Goal: Task Accomplishment & Management: Use online tool/utility

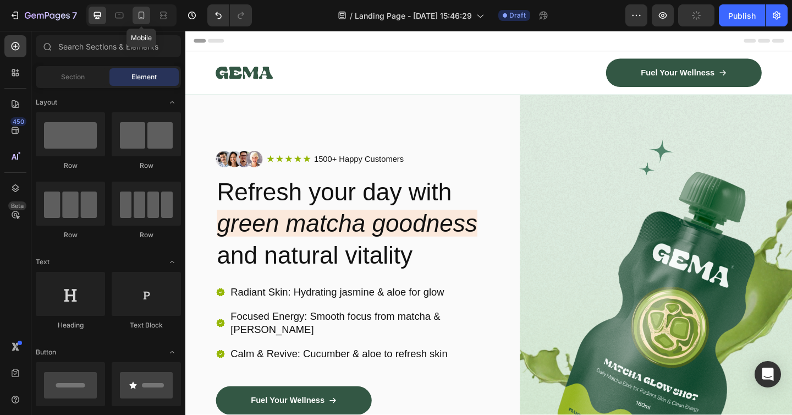
click at [147, 24] on div at bounding box center [142, 16] width 18 height 18
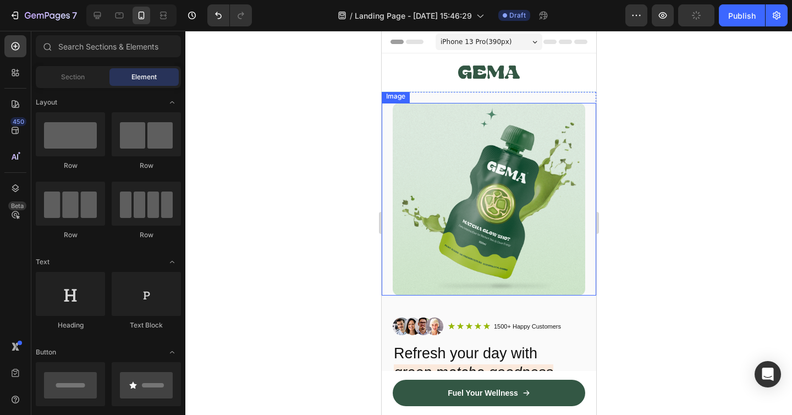
click at [469, 184] on img at bounding box center [488, 199] width 192 height 192
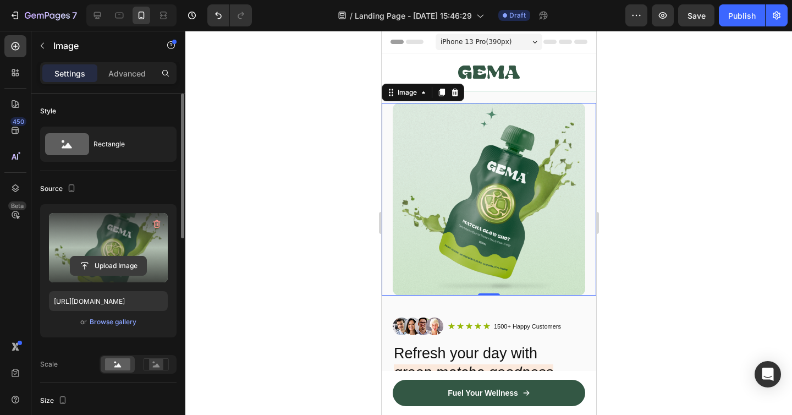
click at [115, 260] on input "file" at bounding box center [108, 265] width 76 height 19
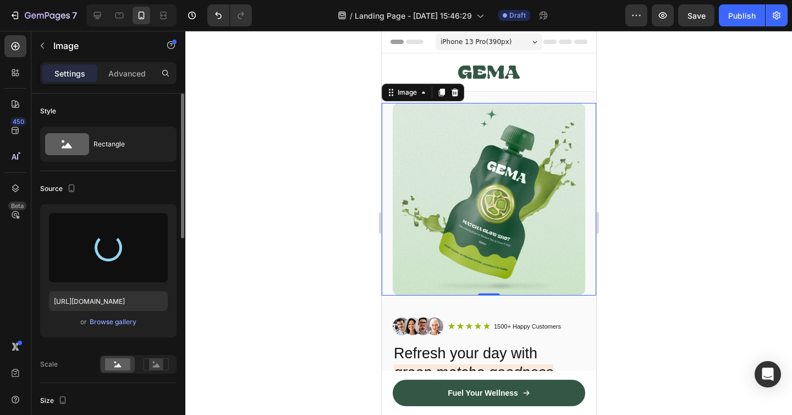
type input "[URL][DOMAIN_NAME]"
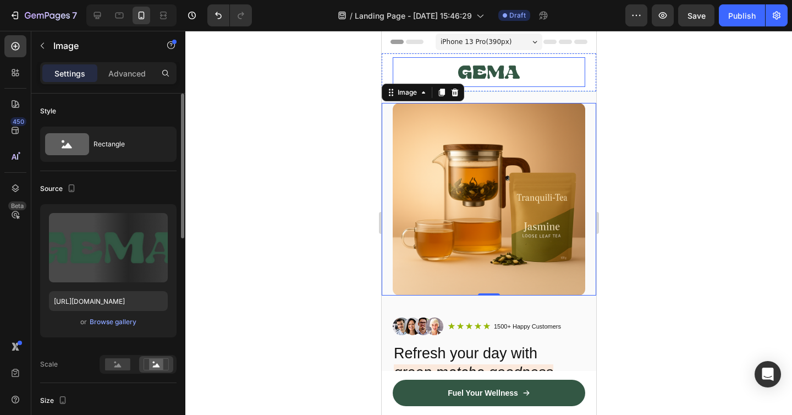
click at [479, 66] on img at bounding box center [489, 72] width 62 height 30
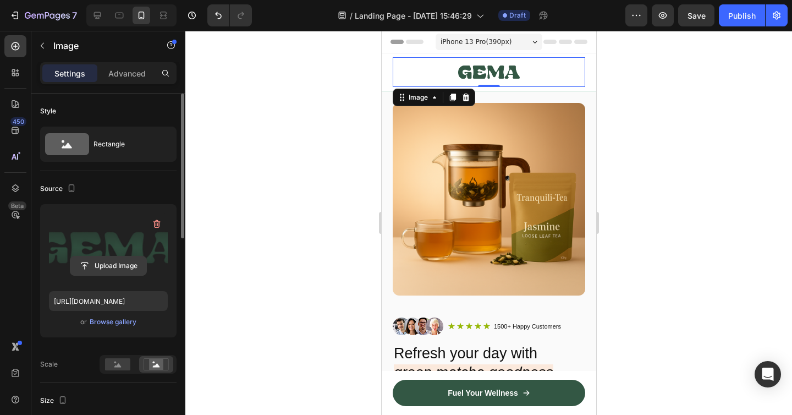
click at [113, 270] on input "file" at bounding box center [108, 265] width 76 height 19
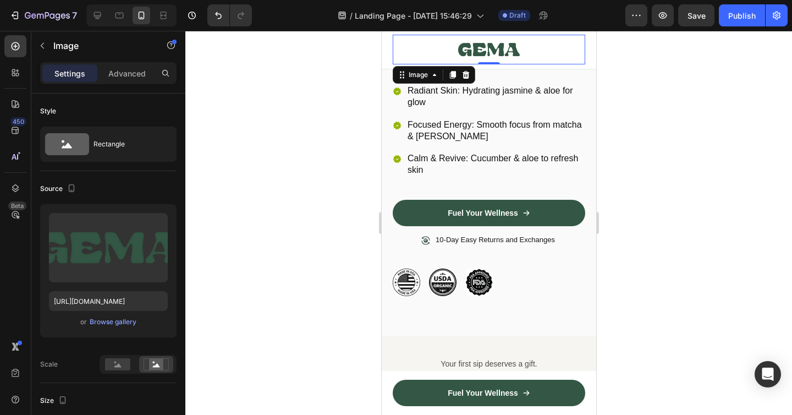
scroll to position [305, 0]
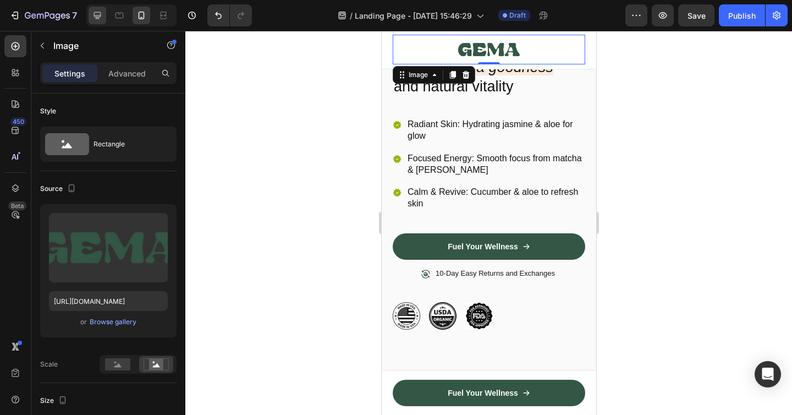
click at [103, 11] on div at bounding box center [98, 16] width 18 height 18
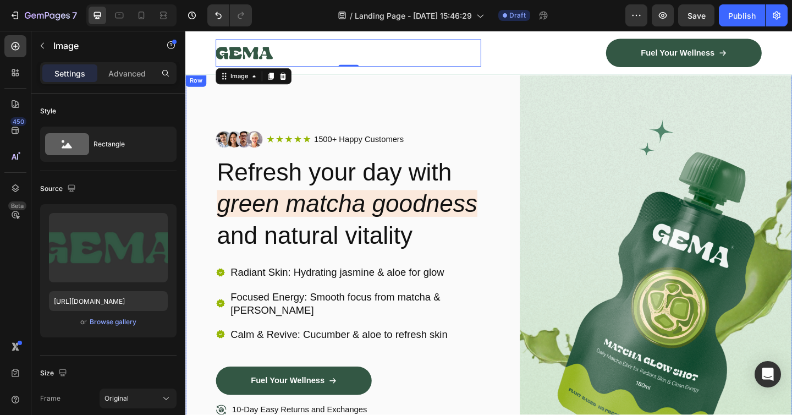
scroll to position [48, 0]
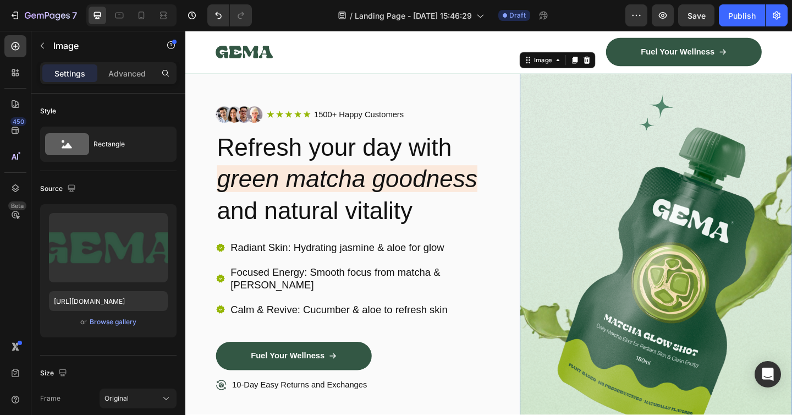
click at [702, 244] on img at bounding box center [697, 295] width 296 height 487
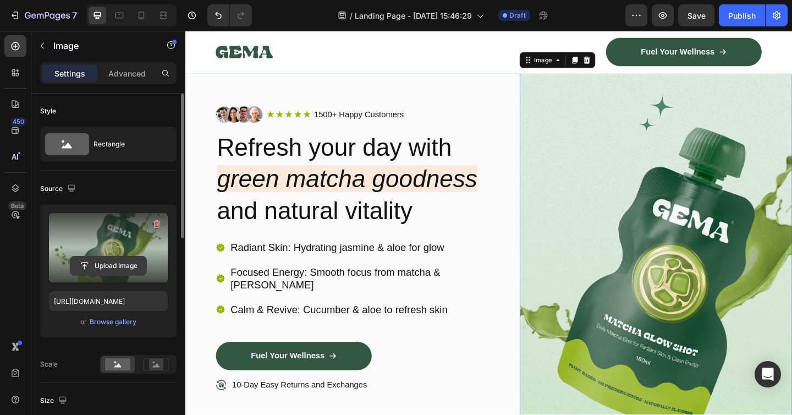
click at [111, 267] on input "file" at bounding box center [108, 265] width 76 height 19
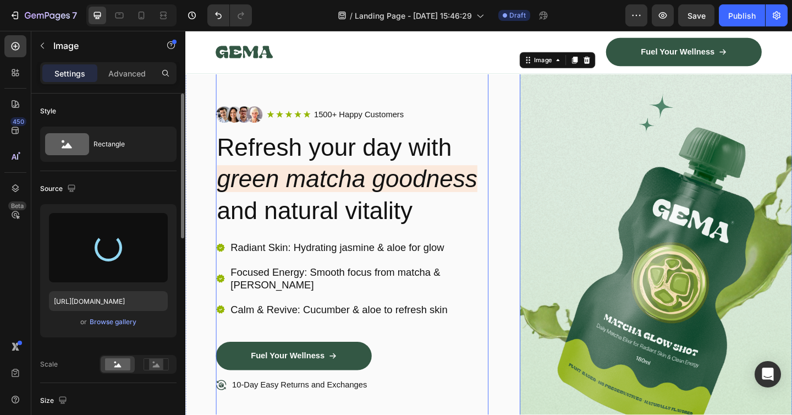
type input "[URL][DOMAIN_NAME]"
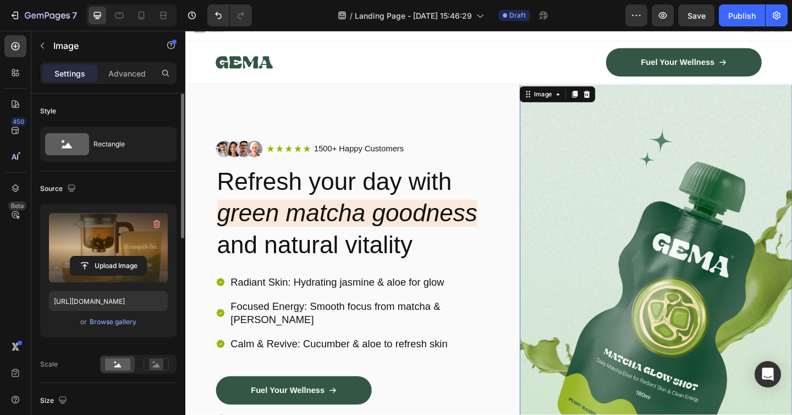
scroll to position [0, 0]
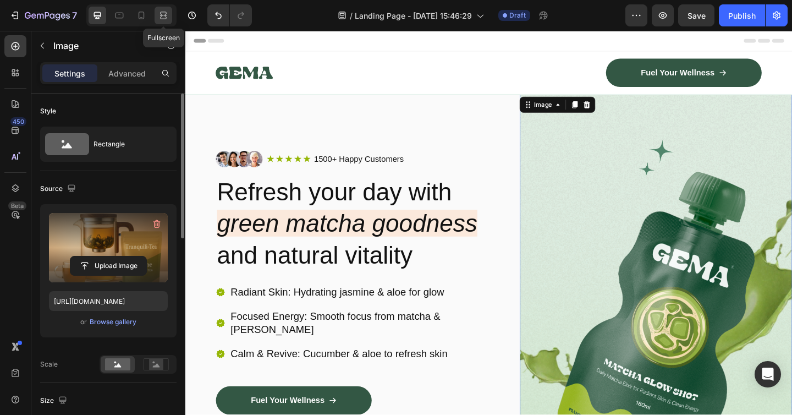
click at [169, 21] on div at bounding box center [164, 16] width 18 height 18
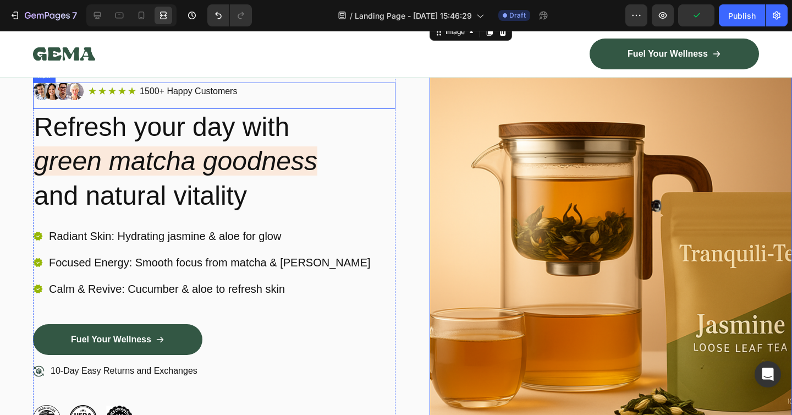
scroll to position [128, 0]
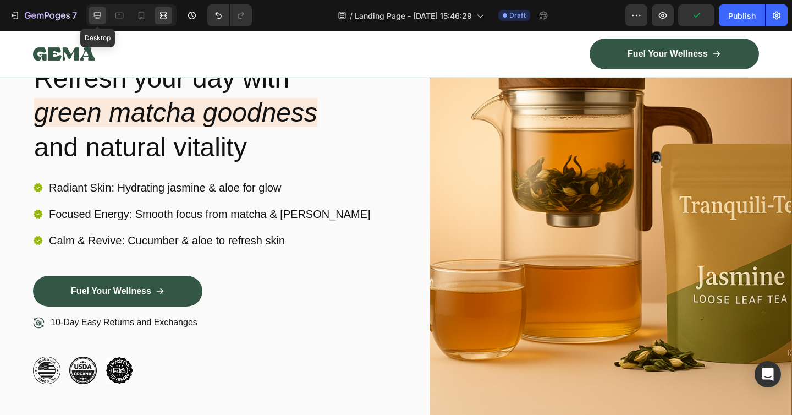
click at [103, 13] on div at bounding box center [98, 16] width 18 height 18
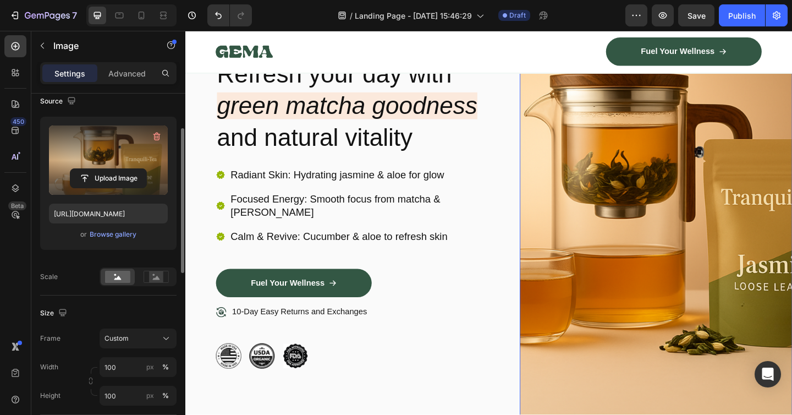
scroll to position [88, 0]
click at [153, 273] on circle at bounding box center [154, 274] width 2 height 2
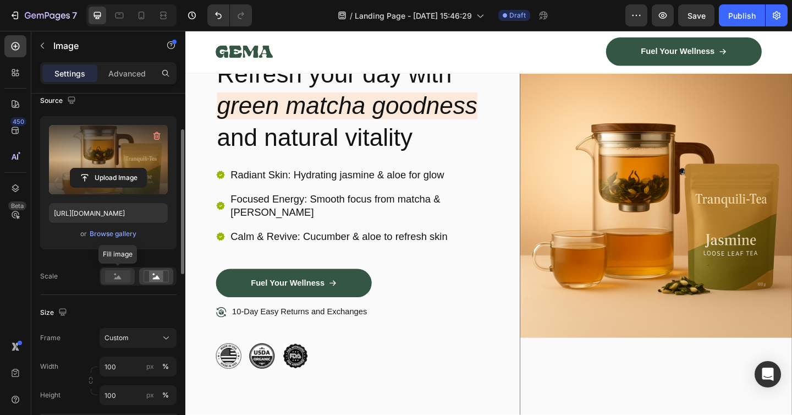
click at [123, 277] on rect at bounding box center [117, 276] width 25 height 12
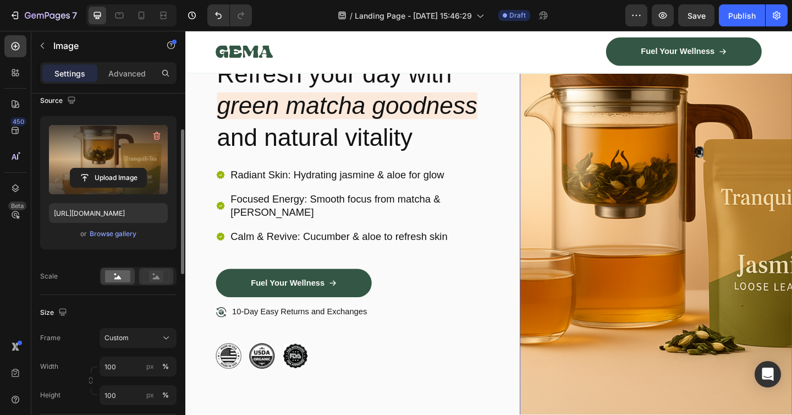
click at [140, 273] on div at bounding box center [156, 276] width 34 height 16
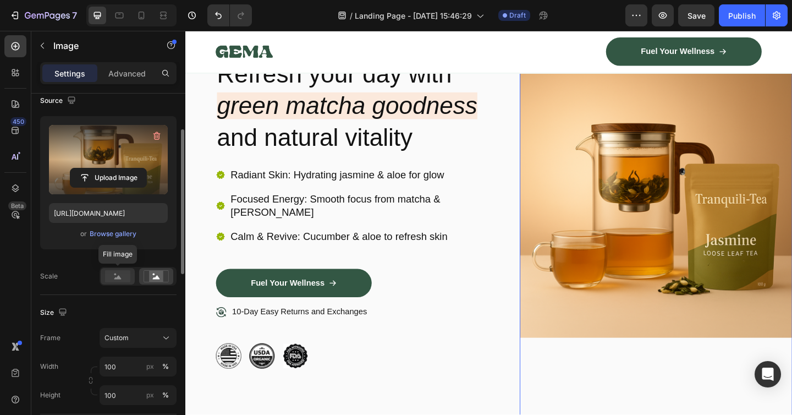
click at [114, 272] on rect at bounding box center [117, 276] width 25 height 12
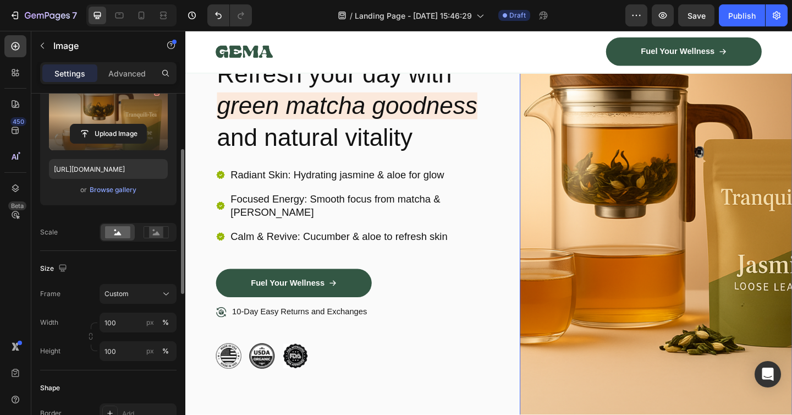
scroll to position [133, 0]
click at [126, 291] on span "Custom" at bounding box center [116, 293] width 24 height 10
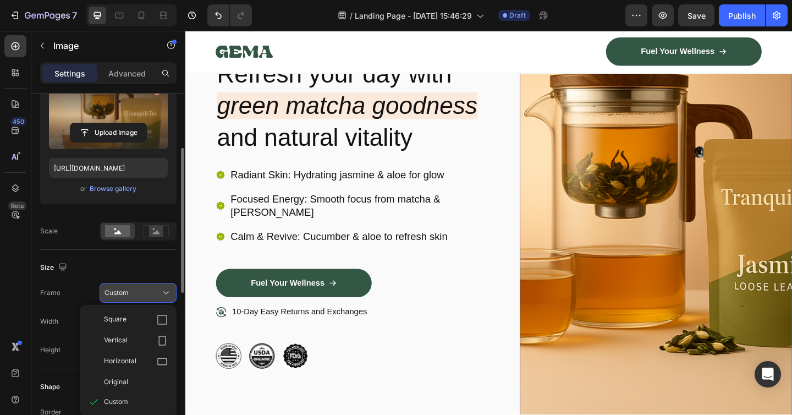
click at [130, 293] on div "Custom" at bounding box center [131, 293] width 54 height 10
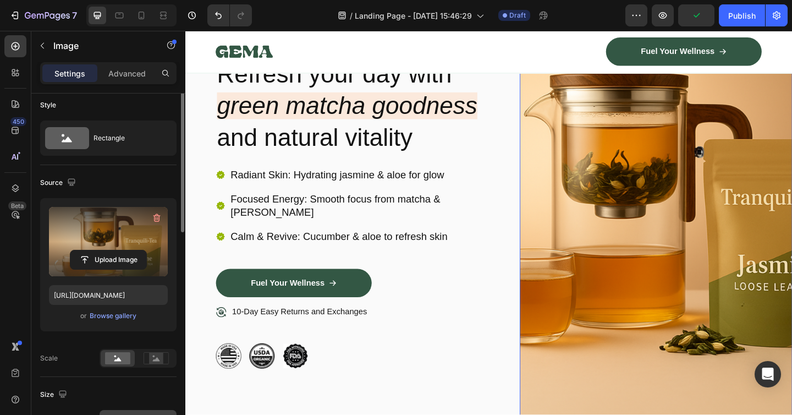
scroll to position [0, 0]
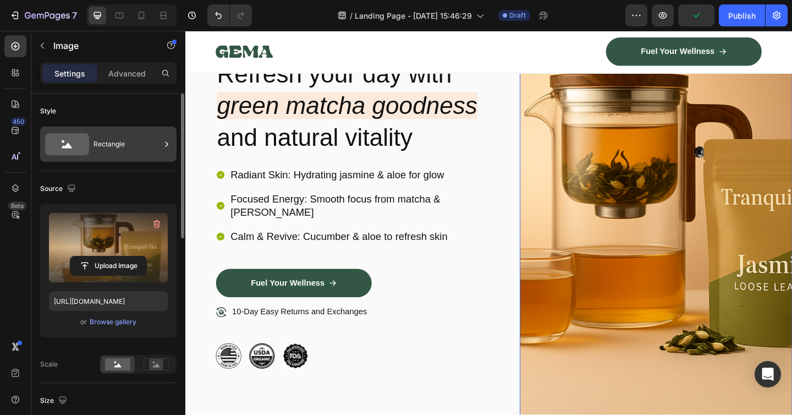
click at [106, 138] on div "Rectangle" at bounding box center [126, 143] width 67 height 25
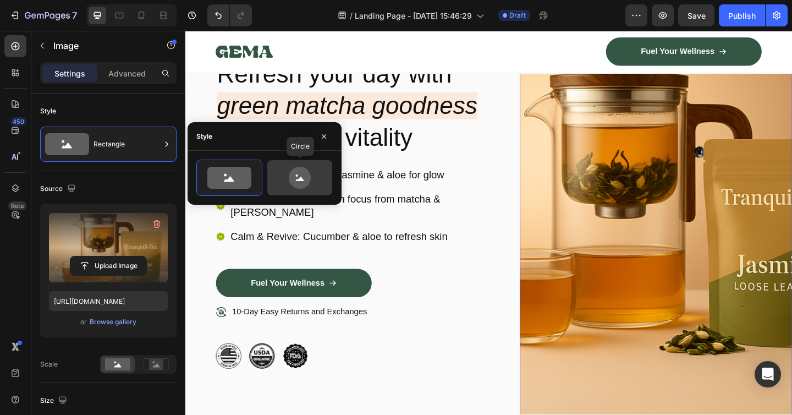
click at [321, 175] on icon at bounding box center [300, 178] width 52 height 22
type input "80"
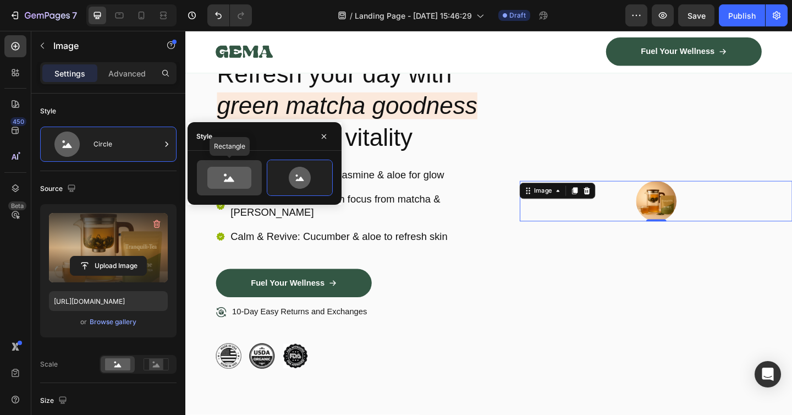
click at [239, 168] on icon at bounding box center [229, 178] width 44 height 22
type input "100"
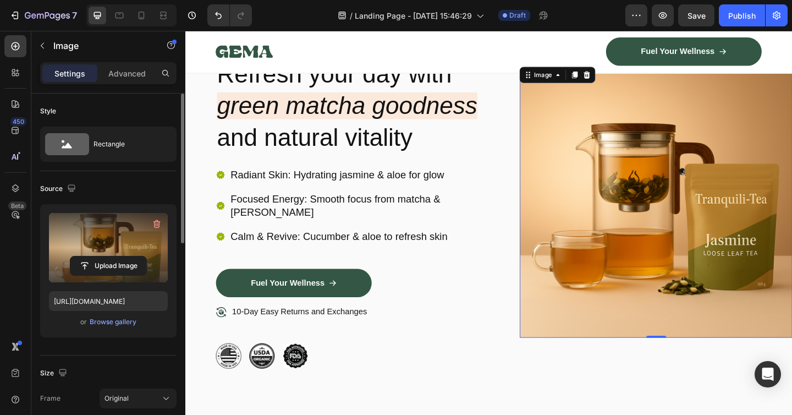
click at [141, 175] on div "Source Upload Image [URL][DOMAIN_NAME] or Browse gallery" at bounding box center [108, 263] width 136 height 184
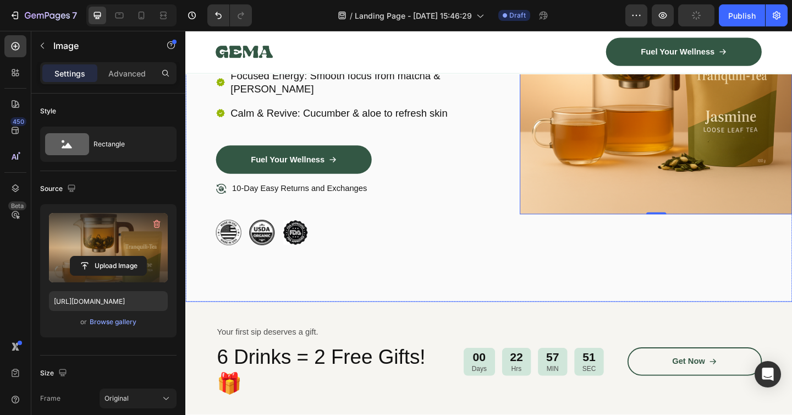
scroll to position [300, 0]
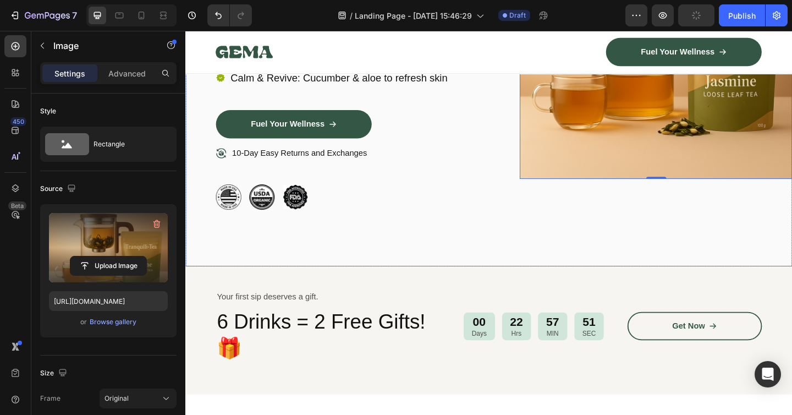
click at [513, 247] on div "Image Icon Icon Icon Icon Icon Icon List 1500+ Happy Customers Text Block Row R…" at bounding box center [366, 43] width 296 height 487
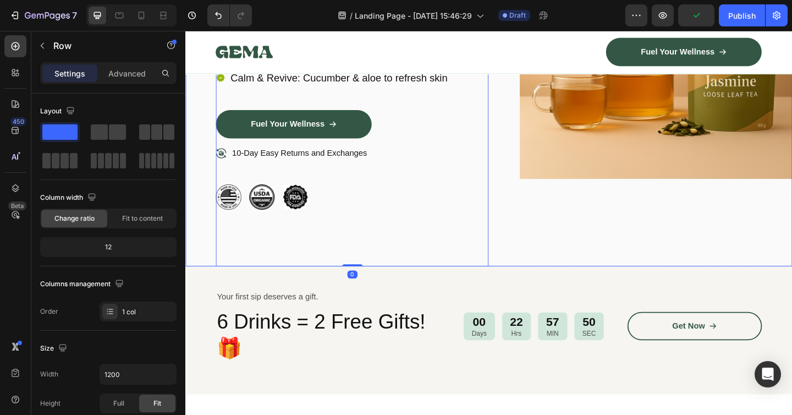
click at [534, 251] on div "Image Icon Icon Icon Icon Icon Icon List 1500+ Happy Customers Text Block Row R…" at bounding box center [515, 43] width 660 height 487
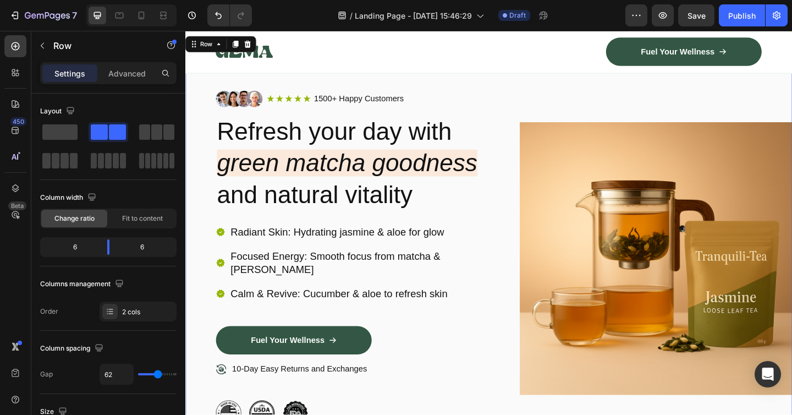
scroll to position [0, 0]
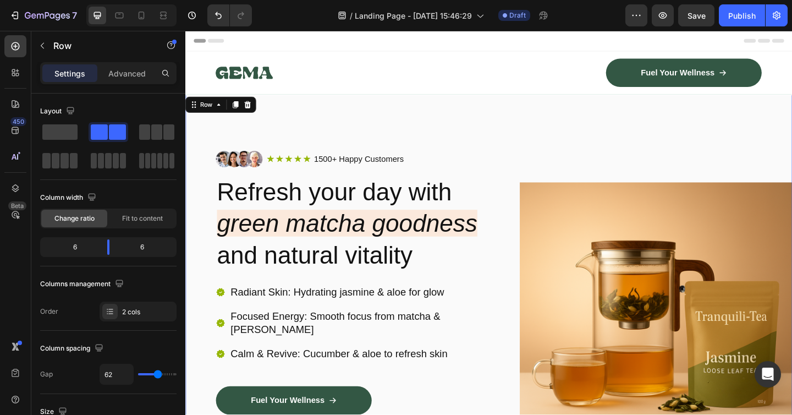
click at [530, 146] on div "Image Icon Icon Icon Icon Icon Icon List 1500+ Happy Customers Text Block Row R…" at bounding box center [515, 343] width 660 height 487
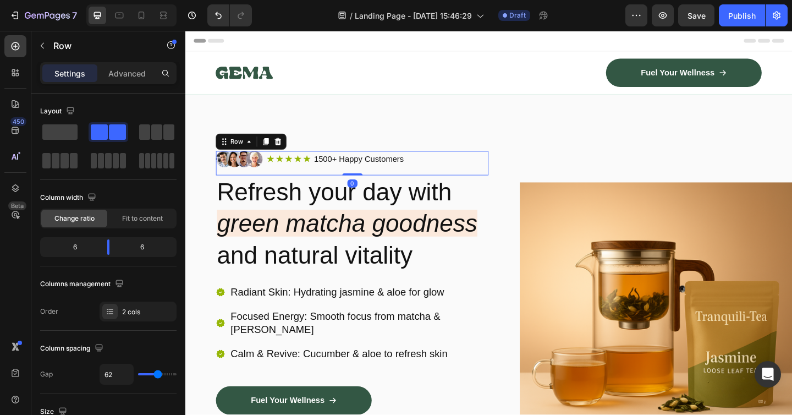
click at [438, 184] on div "Image Icon Icon Icon Icon Icon Icon List 1500+ Happy Customers Text Block Row R…" at bounding box center [366, 175] width 296 height 26
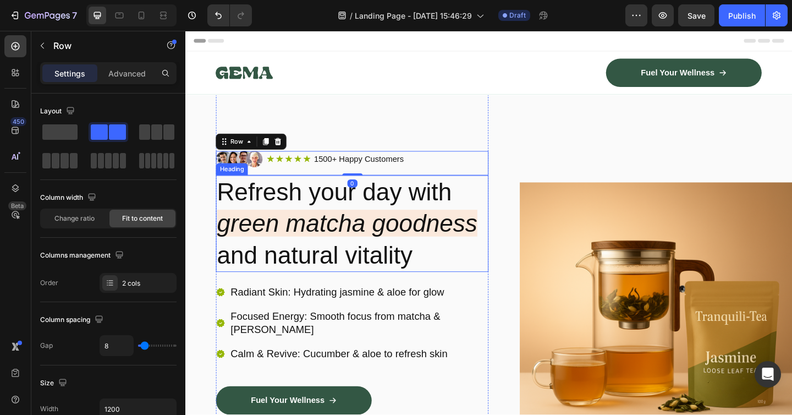
click at [432, 210] on h2 "Refresh your day with green matcha goodness and natural vitality" at bounding box center [366, 240] width 296 height 105
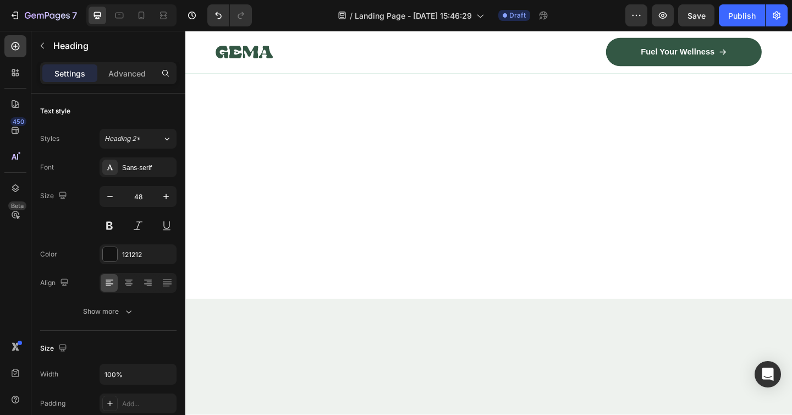
scroll to position [283, 0]
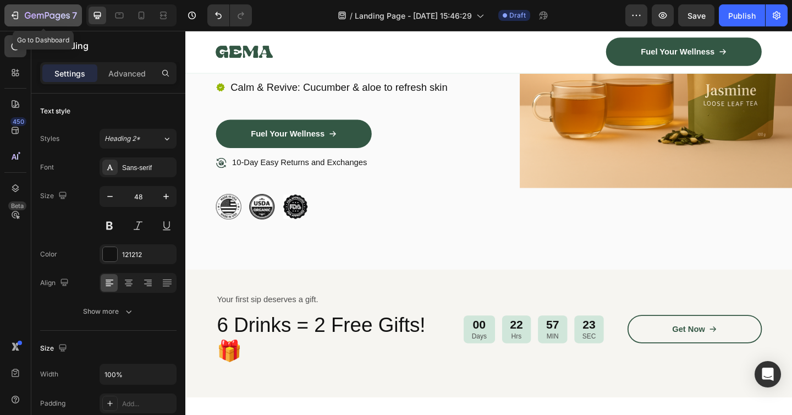
click at [56, 18] on icon "button" at bounding box center [47, 16] width 45 height 9
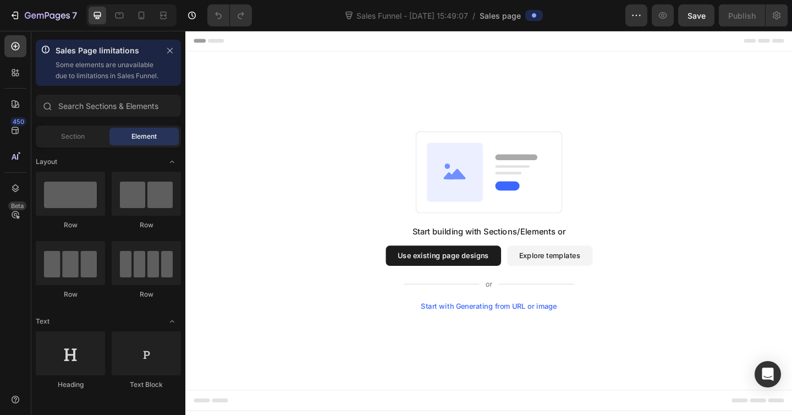
click at [568, 282] on button "Explore templates" at bounding box center [581, 276] width 93 height 22
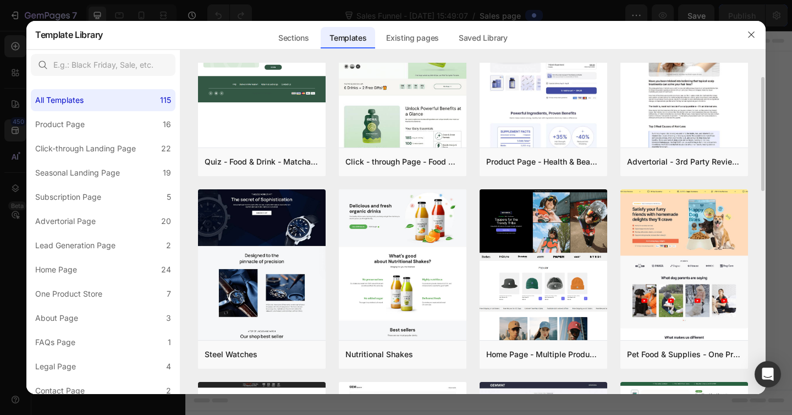
scroll to position [58, 0]
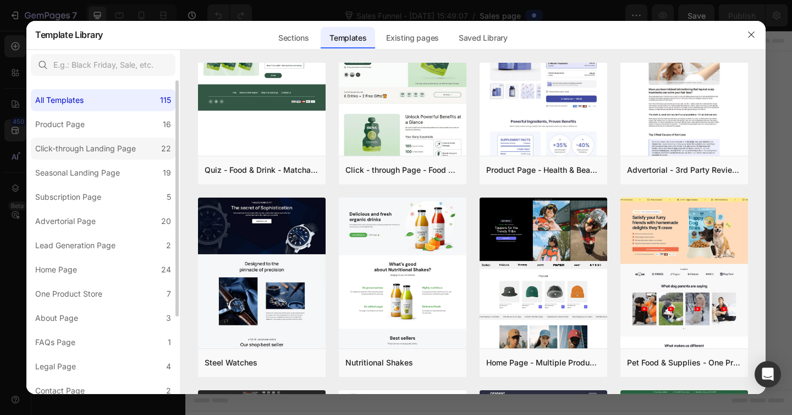
click at [120, 153] on div "Click-through Landing Page" at bounding box center [85, 148] width 101 height 13
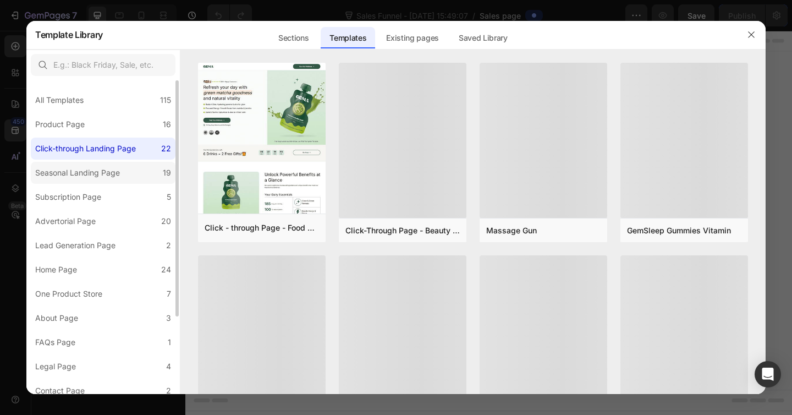
click at [125, 167] on label "Seasonal Landing Page 19" at bounding box center [103, 173] width 145 height 22
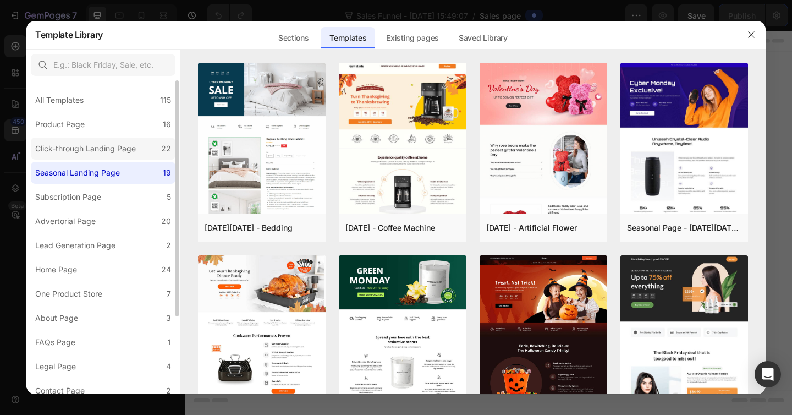
click at [118, 153] on div "Click-through Landing Page" at bounding box center [85, 148] width 101 height 13
